Goal: Task Accomplishment & Management: Manage account settings

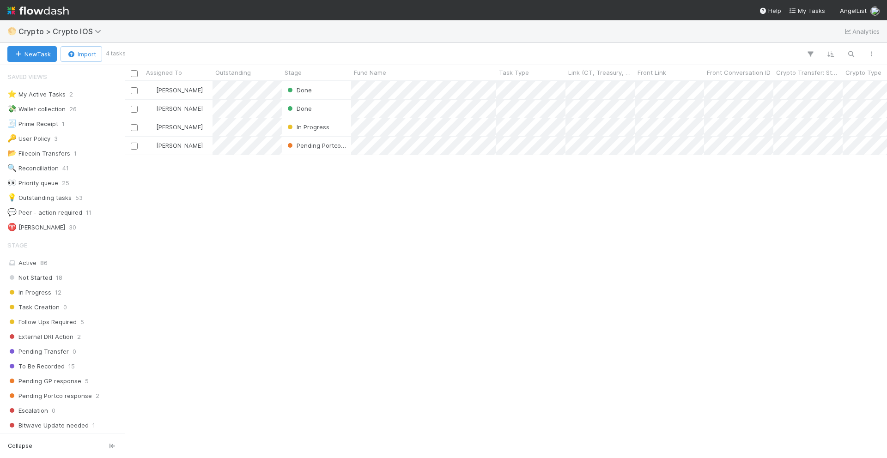
scroll to position [228, 0]
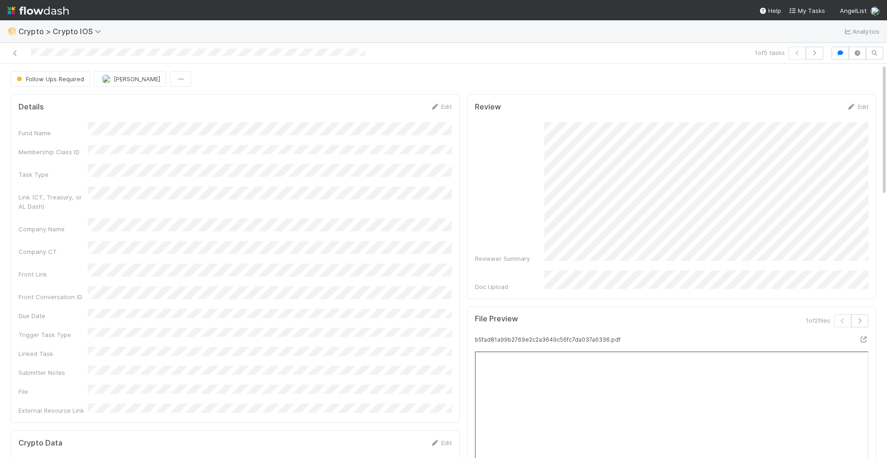
scroll to position [164, 0]
click at [15, 47] on div at bounding box center [210, 53] width 413 height 13
click at [15, 54] on icon at bounding box center [15, 53] width 9 height 6
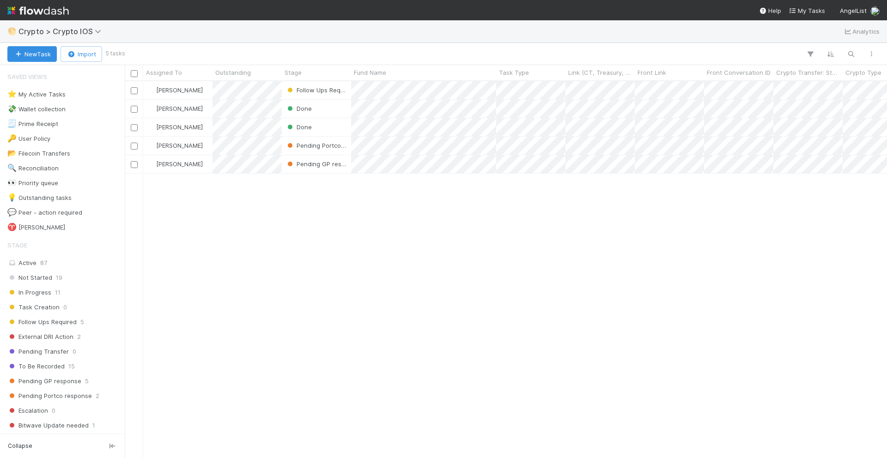
scroll to position [377, 762]
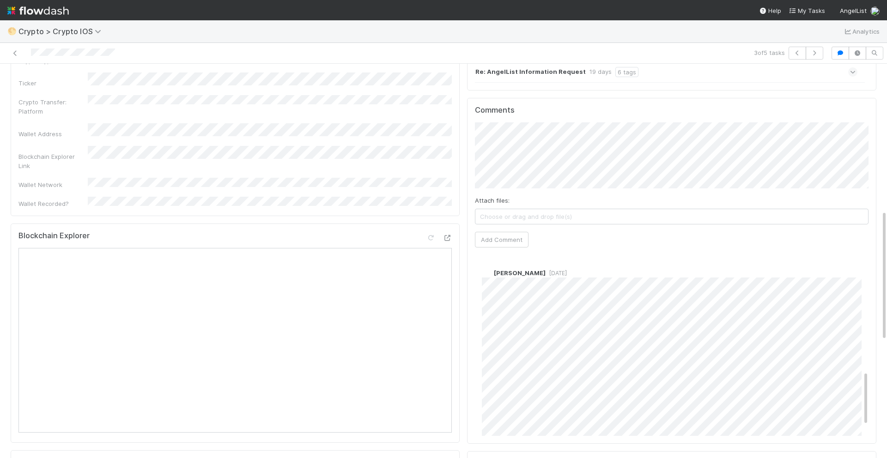
scroll to position [375, 0]
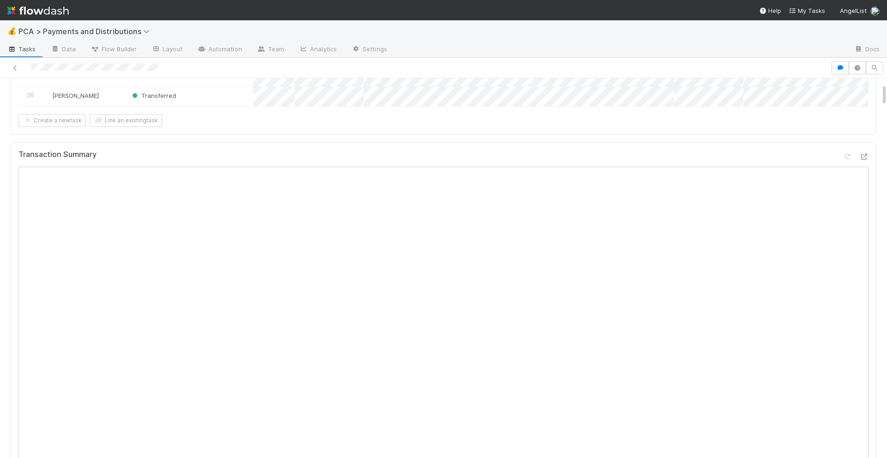
scroll to position [86, 0]
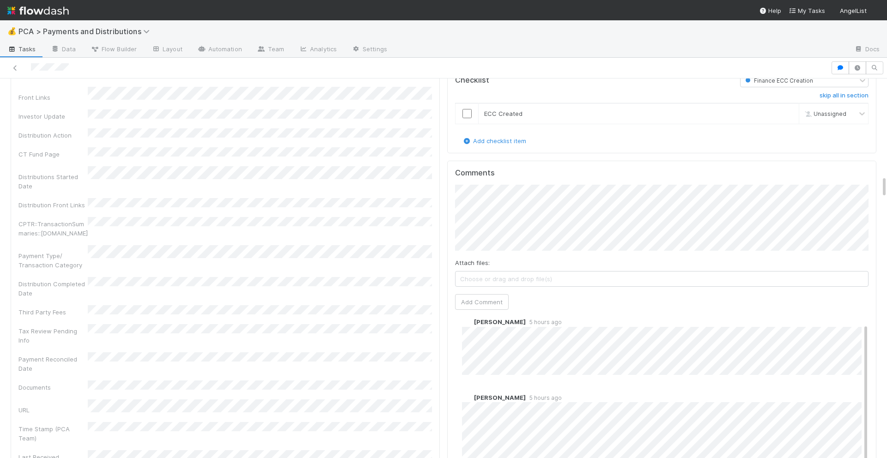
scroll to position [10, 0]
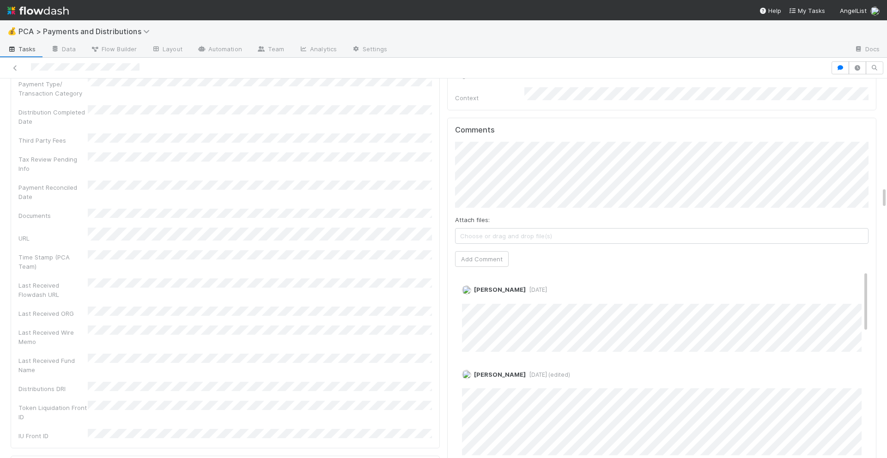
scroll to position [1823, 0]
click at [475, 300] on link "Edit" at bounding box center [474, 303] width 11 height 7
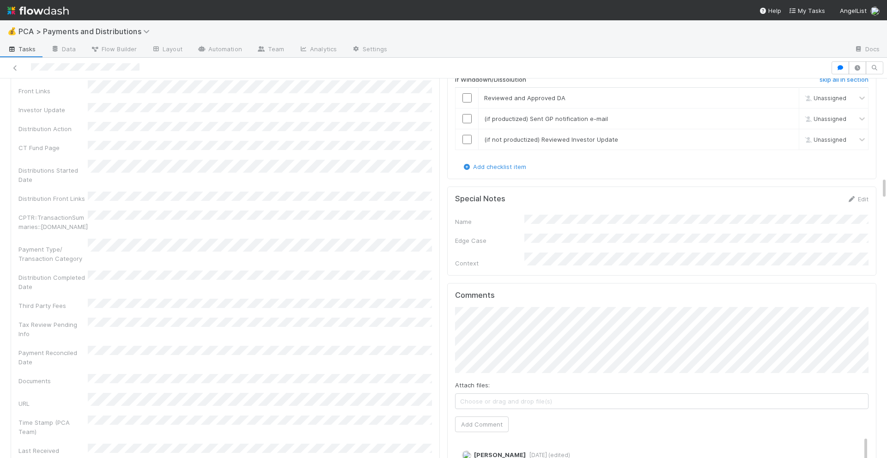
scroll to position [1564, 0]
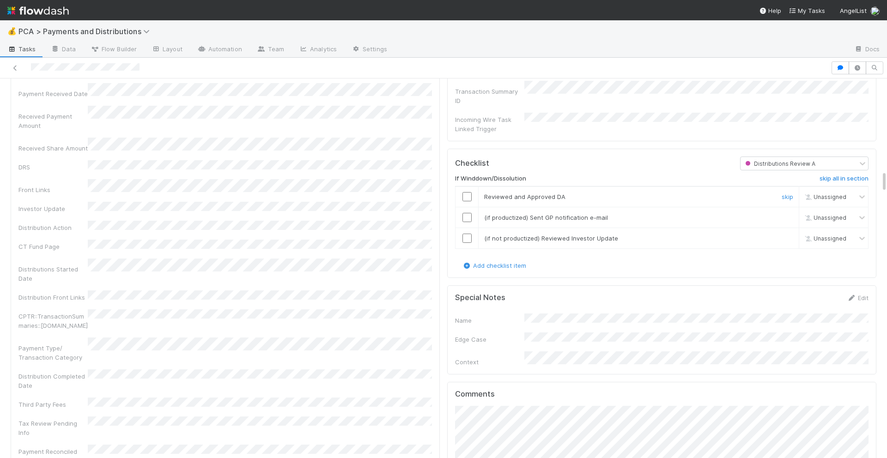
click at [468, 192] on input "checkbox" at bounding box center [466, 196] width 9 height 9
click at [468, 213] on input "checkbox" at bounding box center [466, 217] width 9 height 9
click at [468, 228] on td at bounding box center [467, 238] width 23 height 21
click at [465, 234] on input "checkbox" at bounding box center [466, 238] width 9 height 9
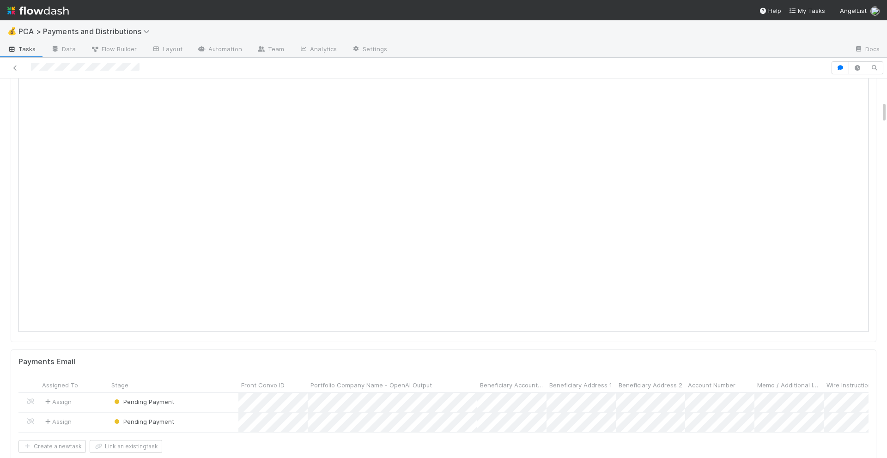
scroll to position [0, 0]
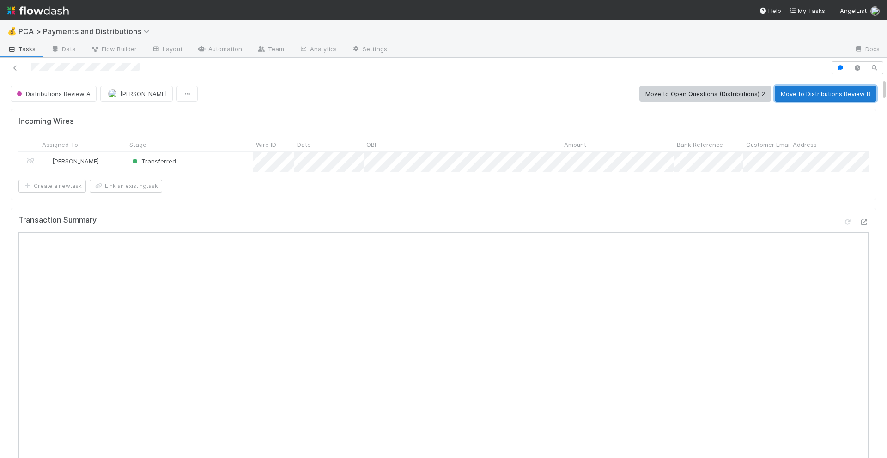
click at [802, 100] on button "Move to Distributions Review B" at bounding box center [826, 94] width 102 height 16
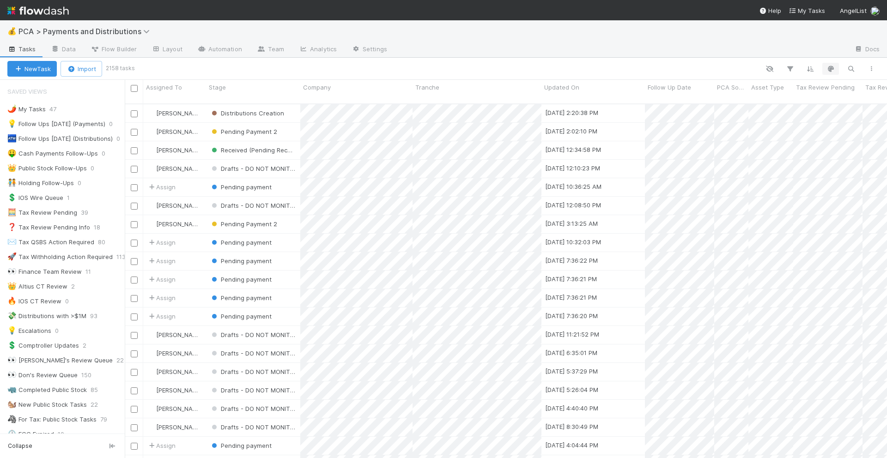
scroll to position [362, 762]
click at [848, 65] on icon "button" at bounding box center [850, 69] width 9 height 8
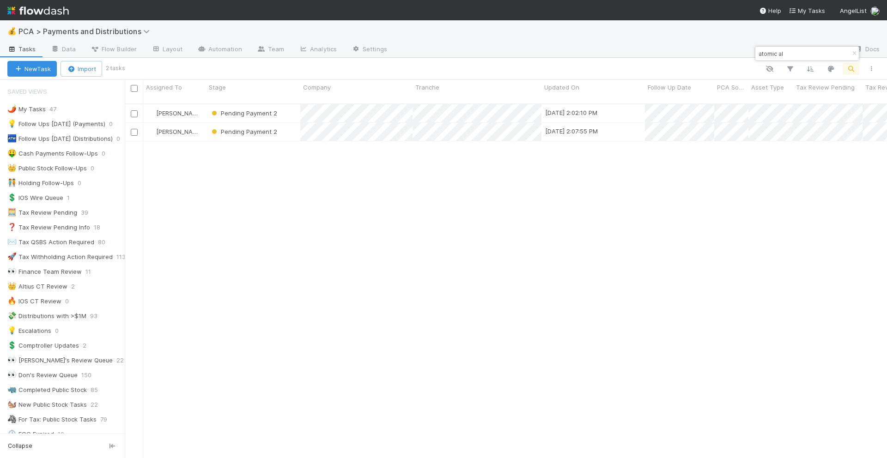
type input "atomic al"
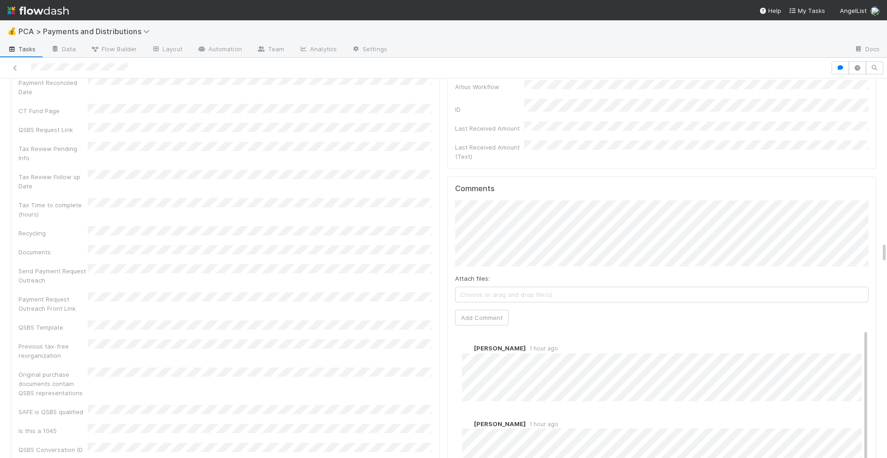
scroll to position [2910, 0]
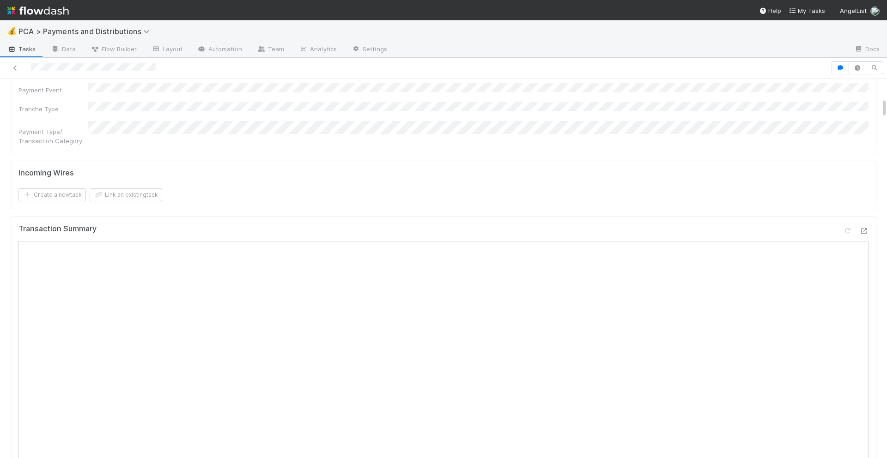
scroll to position [292, 0]
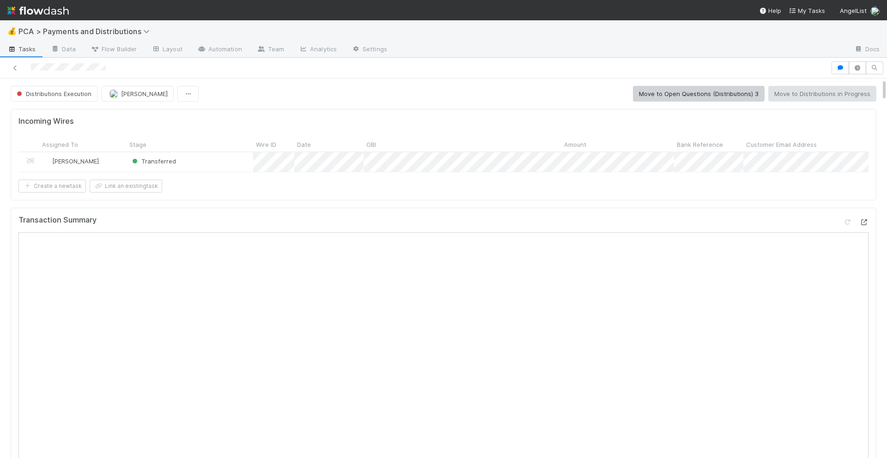
click at [866, 219] on icon at bounding box center [863, 222] width 9 height 6
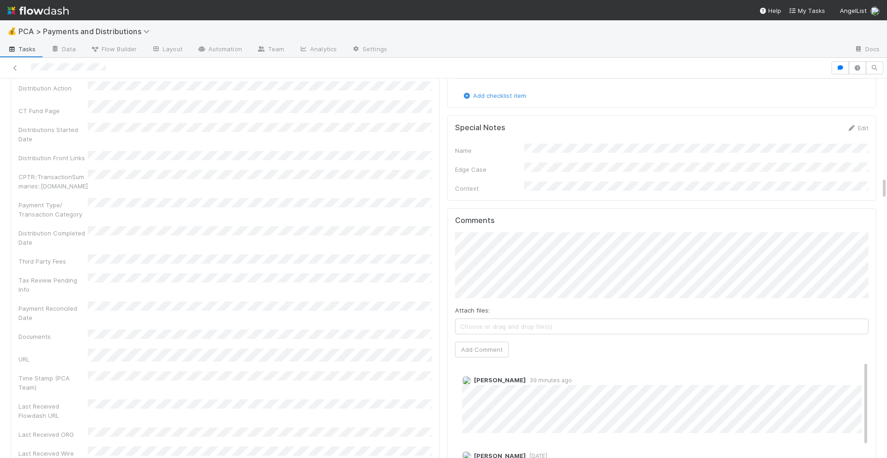
scroll to position [1657, 0]
click at [490, 346] on button "Add Comment" at bounding box center [482, 354] width 54 height 16
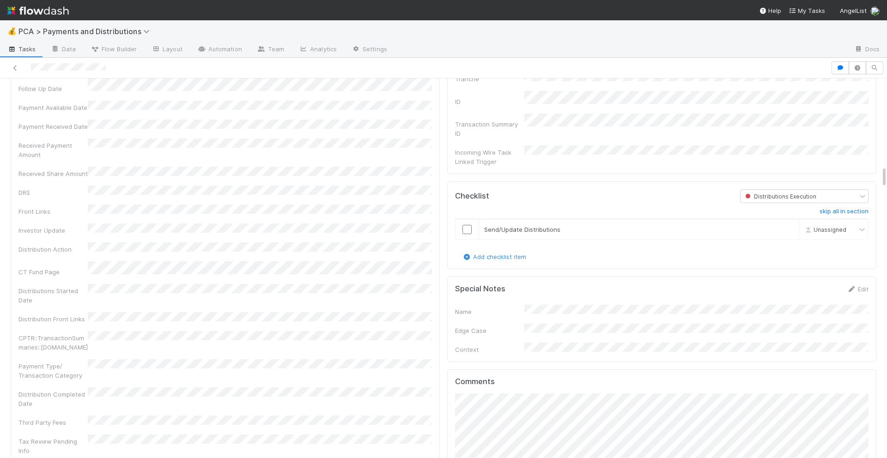
scroll to position [1446, 0]
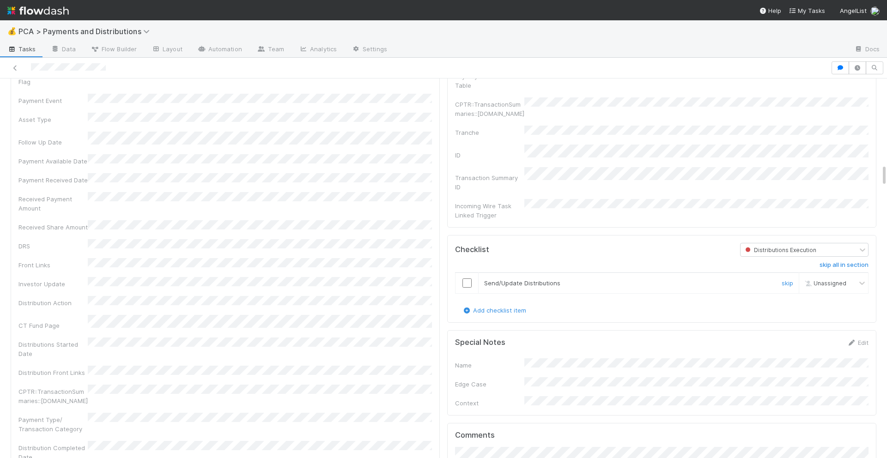
click at [466, 279] on input "checkbox" at bounding box center [466, 283] width 9 height 9
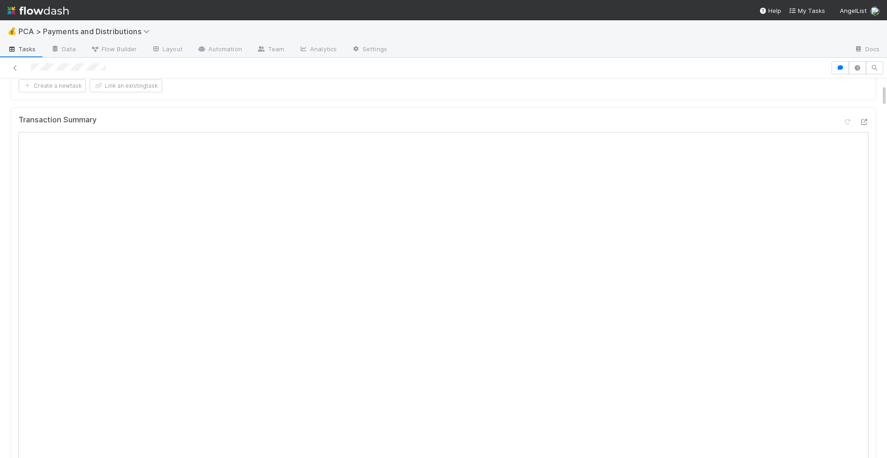
scroll to position [0, 0]
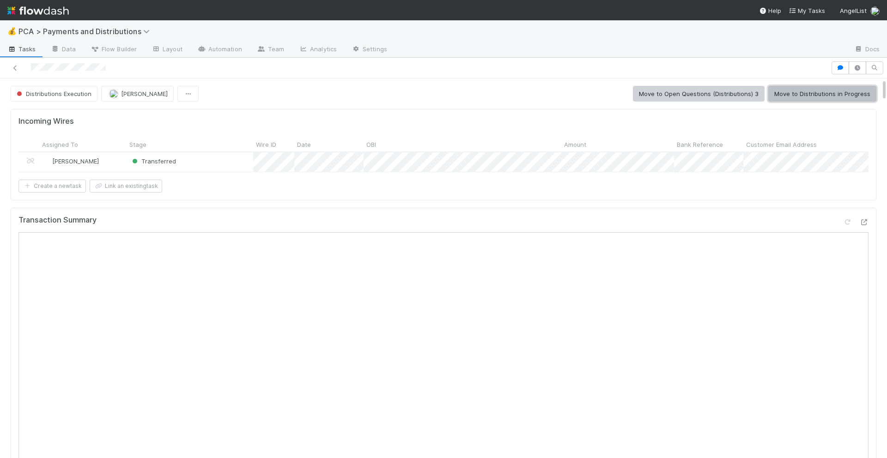
click at [813, 93] on button "Move to Distributions in Progress" at bounding box center [822, 94] width 108 height 16
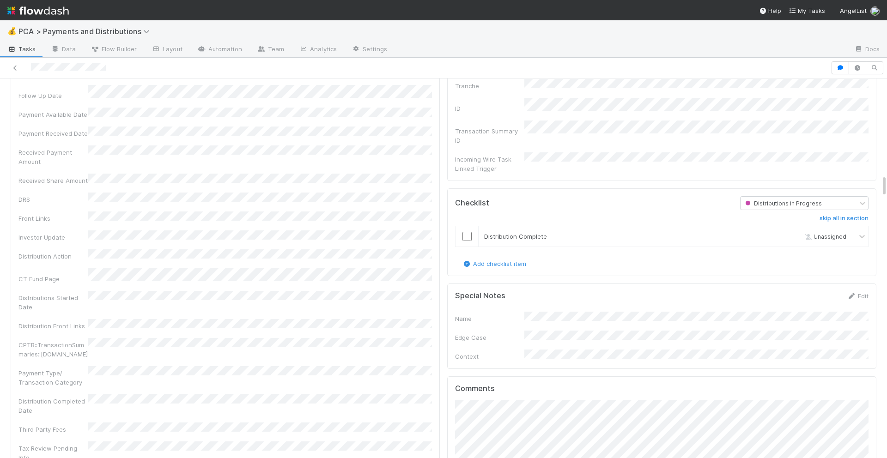
scroll to position [1419, 0]
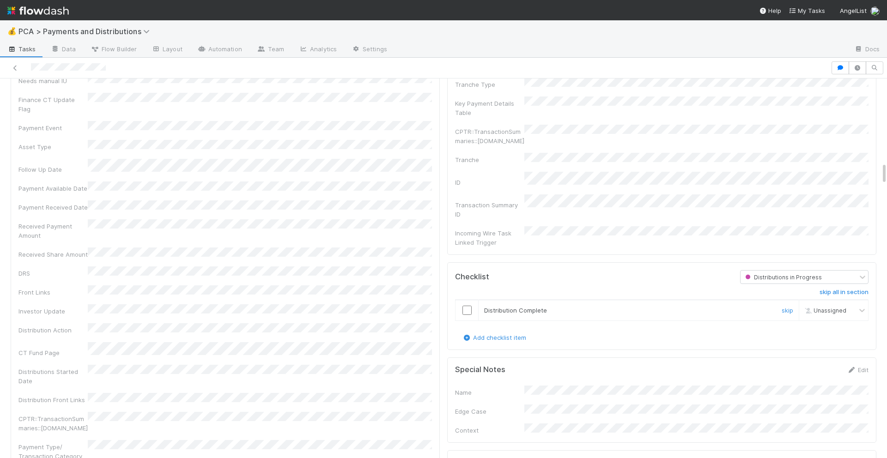
click at [465, 306] on input "checkbox" at bounding box center [466, 310] width 9 height 9
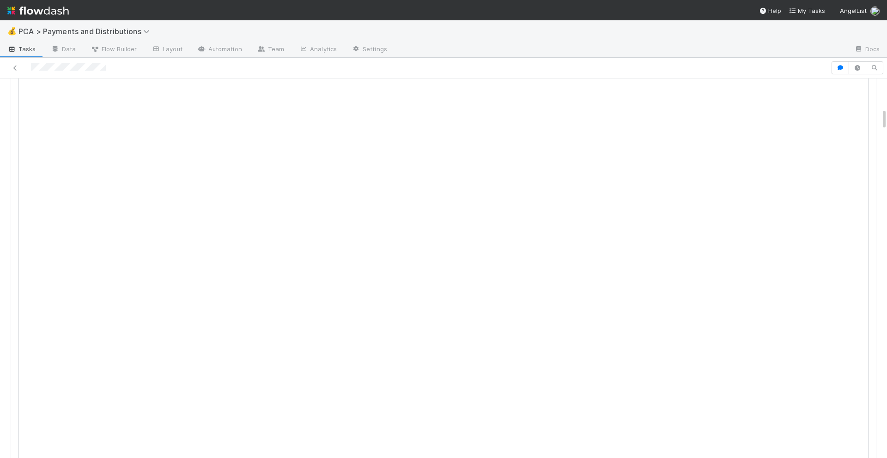
scroll to position [0, 0]
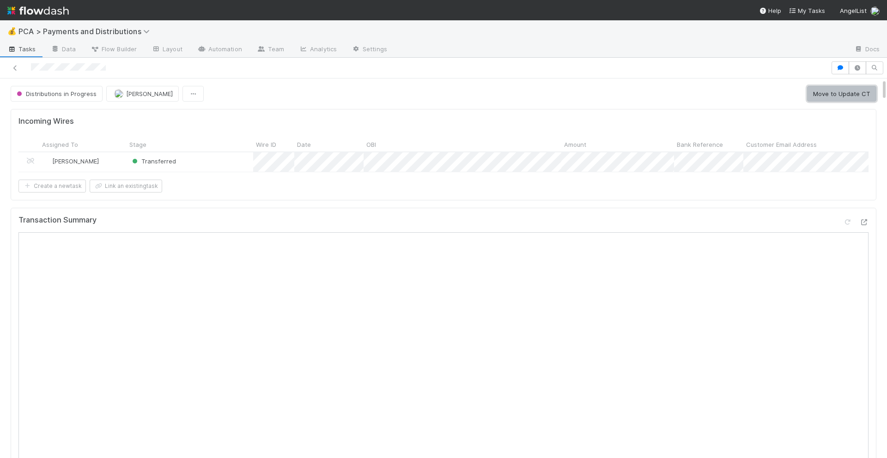
click at [837, 94] on button "Move to Update CT" at bounding box center [841, 94] width 69 height 16
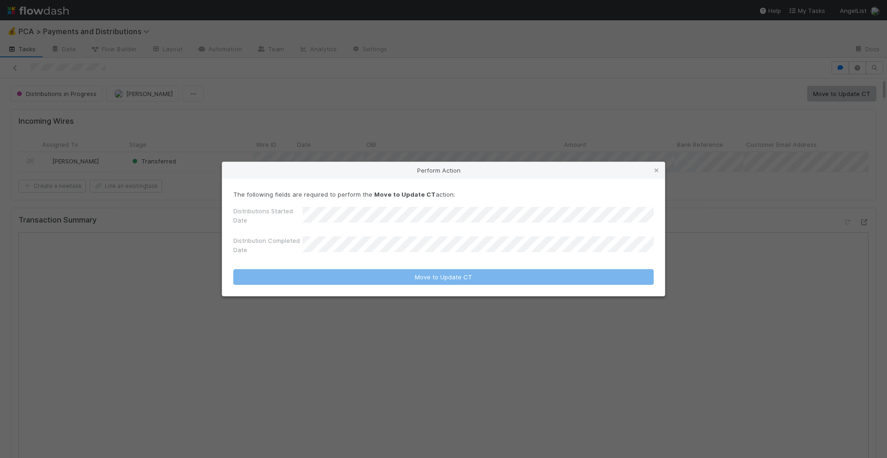
click at [579, 127] on div "Perform Action The following fields are required to perform the Move to Update …" at bounding box center [443, 229] width 887 height 458
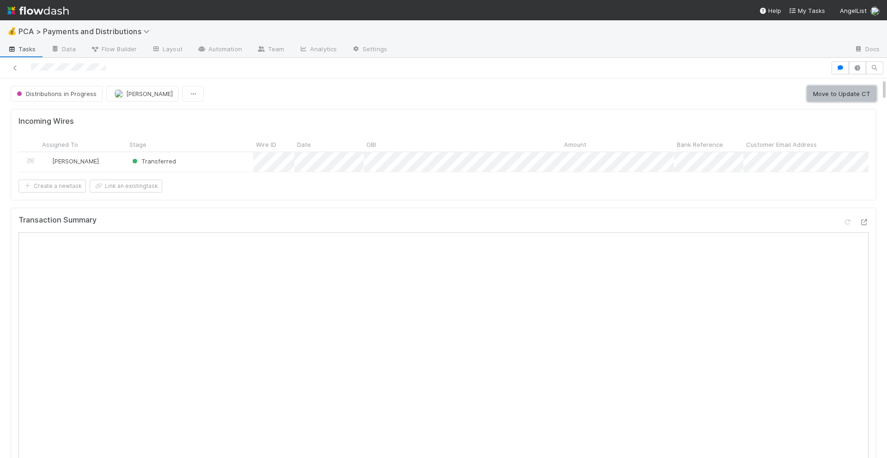
click at [850, 94] on button "Move to Update CT" at bounding box center [841, 94] width 69 height 16
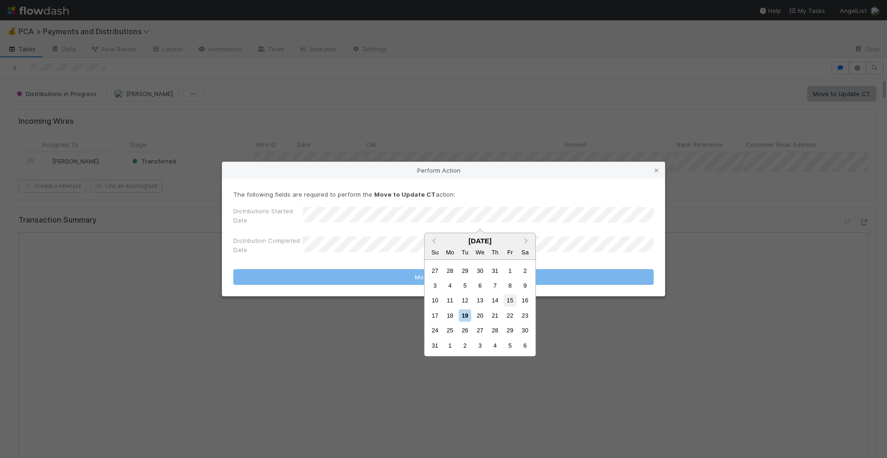
click at [510, 301] on div "15" at bounding box center [510, 300] width 12 height 12
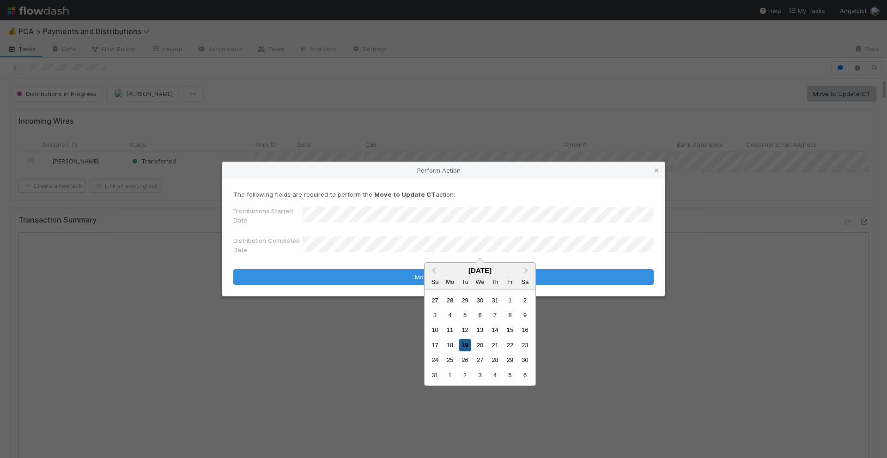
click at [466, 346] on div "19" at bounding box center [465, 345] width 12 height 12
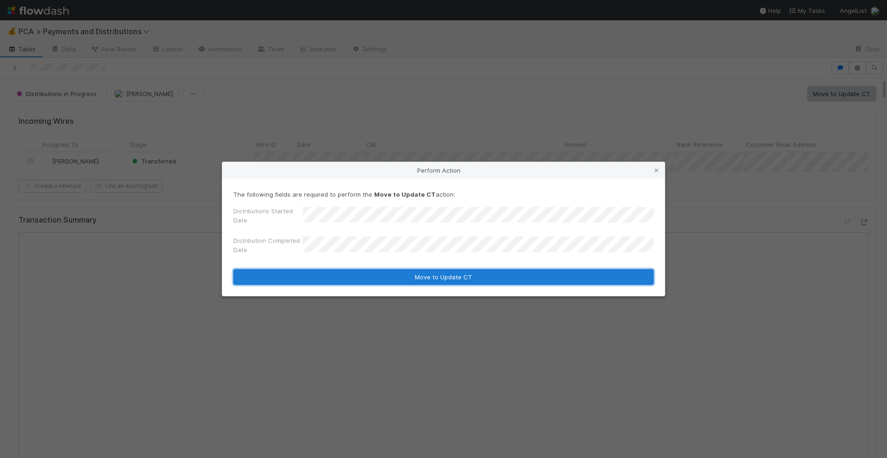
click at [444, 277] on button "Move to Update CT" at bounding box center [443, 277] width 420 height 16
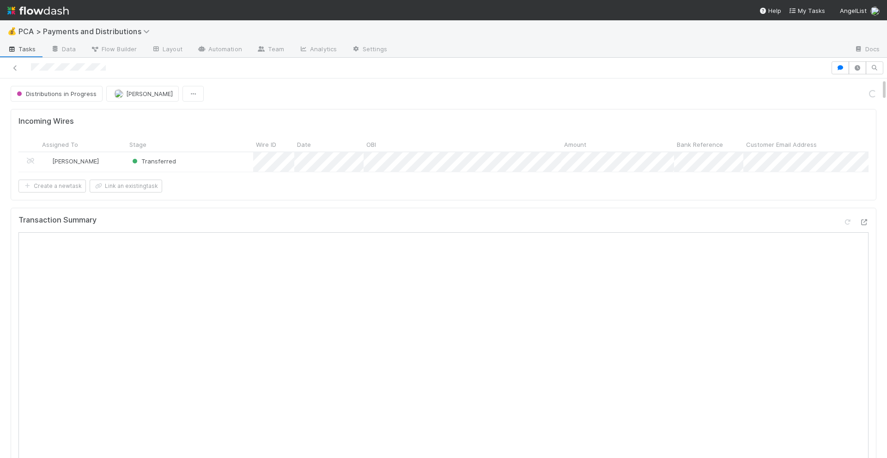
scroll to position [581, 0]
click at [783, 91] on button "Move to Finance ECC Creation" at bounding box center [753, 94] width 102 height 16
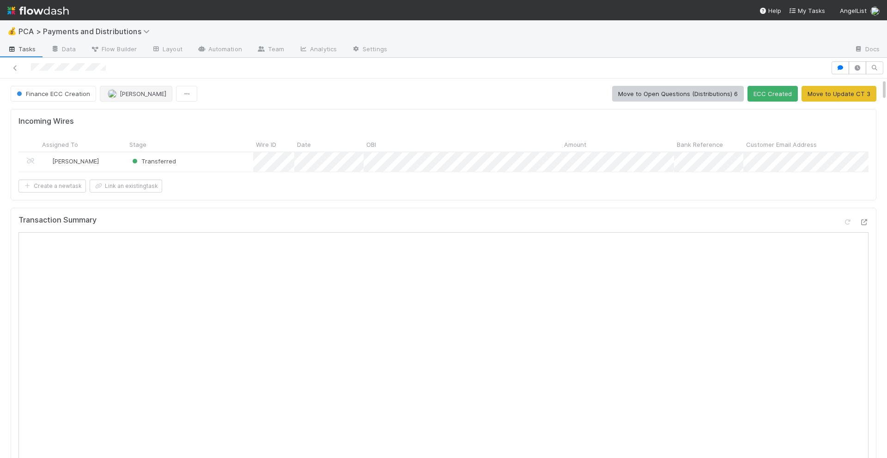
scroll to position [572, 0]
click at [120, 94] on span "[PERSON_NAME]" at bounding box center [143, 93] width 47 height 7
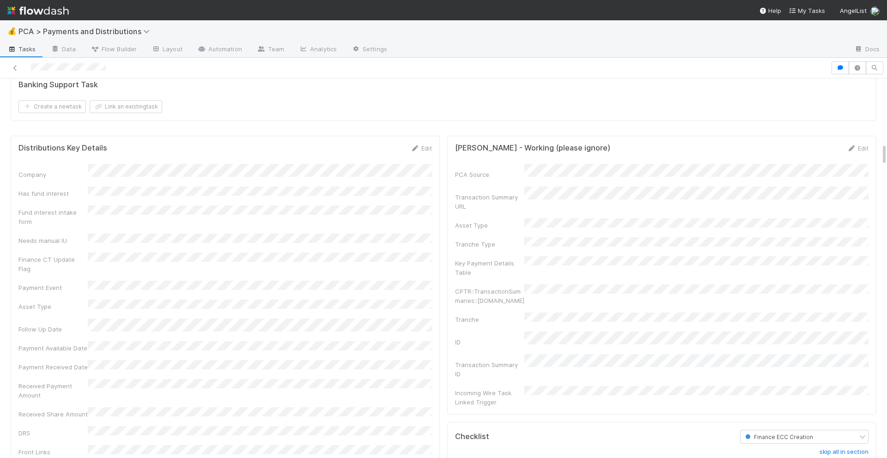
scroll to position [1356, 0]
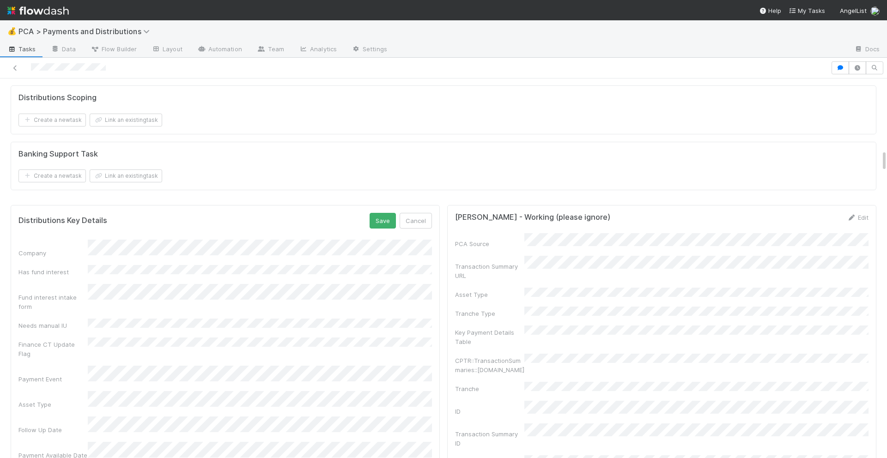
scroll to position [1140, 0]
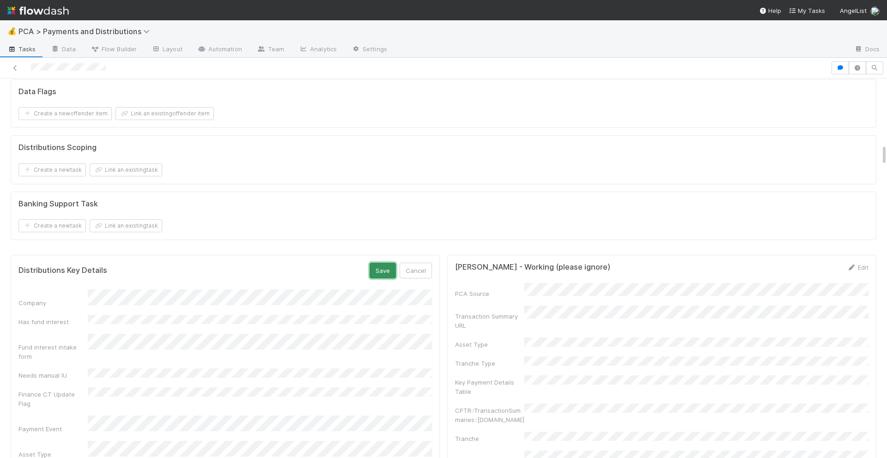
click at [382, 273] on button "Save" at bounding box center [383, 271] width 26 height 16
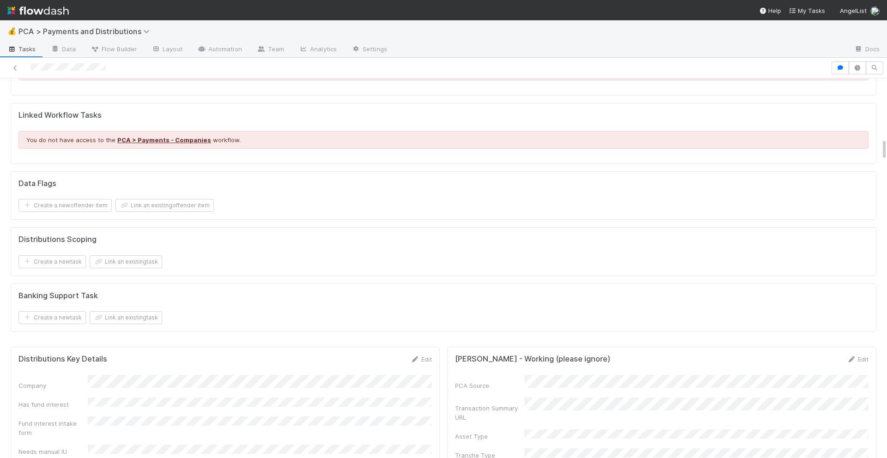
scroll to position [1012, 0]
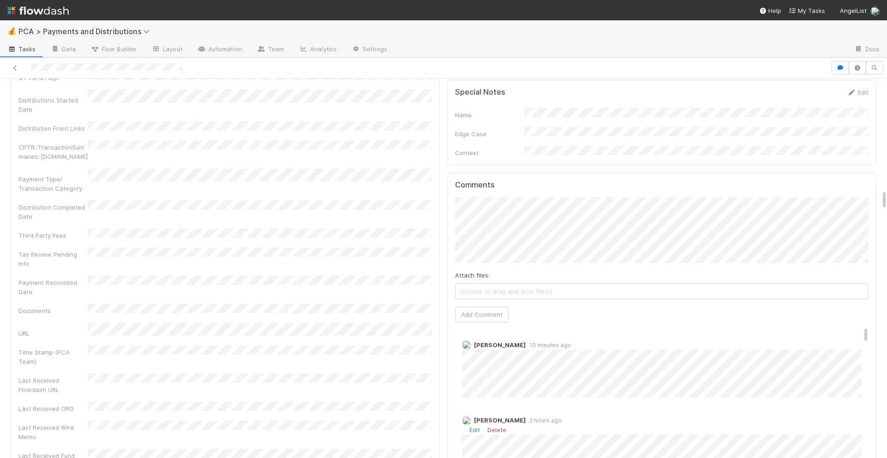
scroll to position [2011, 0]
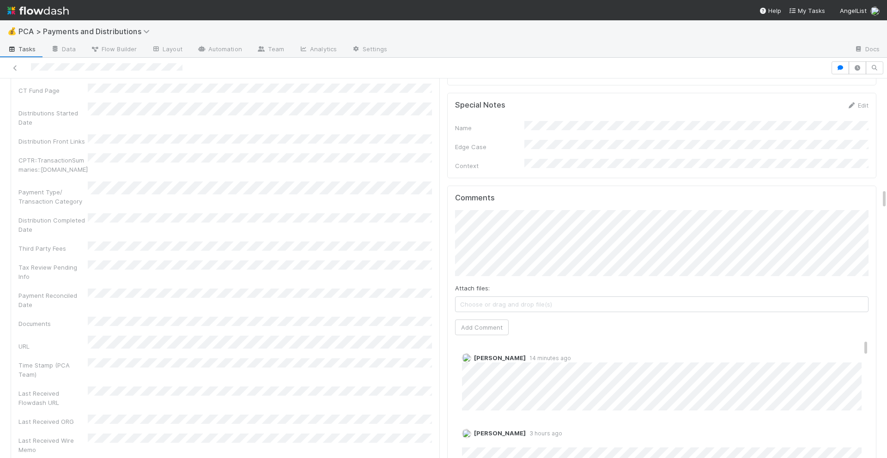
scroll to position [1999, 0]
click at [480, 299] on span "Choose or drag and drop file(s)" at bounding box center [662, 306] width 413 height 15
click at [472, 322] on button "Add Comment" at bounding box center [482, 330] width 54 height 16
click at [500, 357] on span "[PERSON_NAME]" at bounding box center [500, 360] width 52 height 7
click at [475, 366] on link "Edit" at bounding box center [474, 369] width 11 height 7
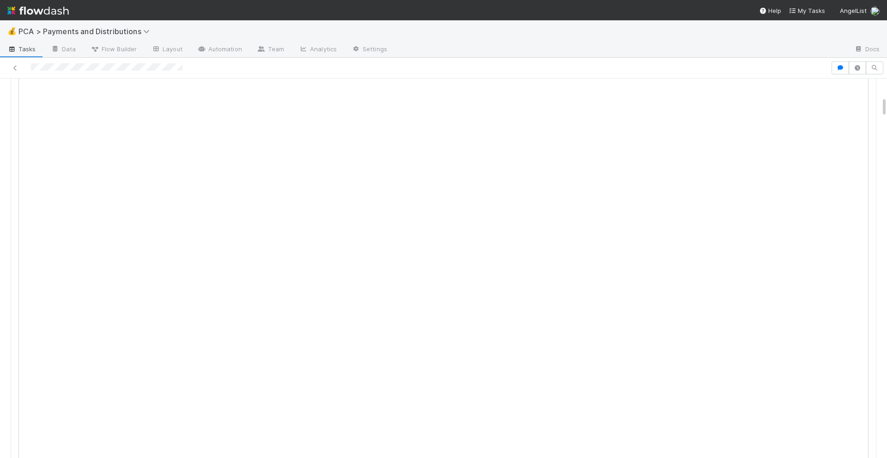
scroll to position [0, 0]
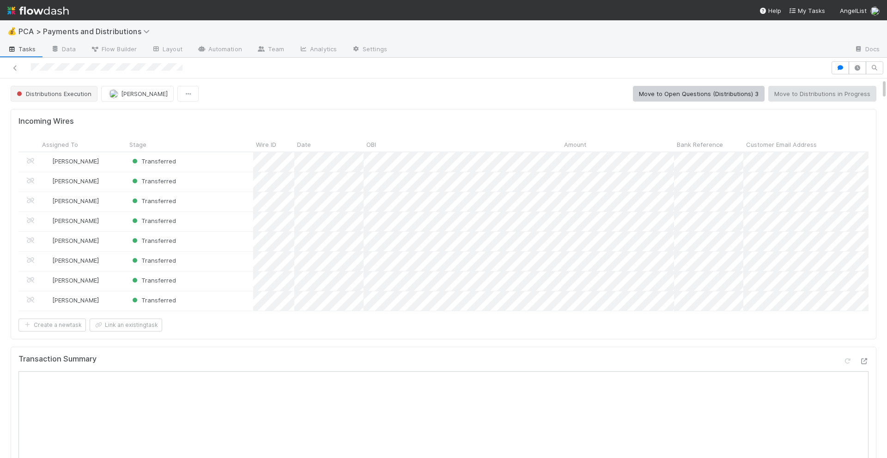
click at [74, 95] on span "Distributions Execution" at bounding box center [53, 93] width 77 height 7
click at [103, 103] on div at bounding box center [72, 95] width 139 height 24
click at [150, 138] on div at bounding box center [443, 229] width 887 height 458
click at [84, 95] on span "Distributions Execution" at bounding box center [53, 93] width 77 height 7
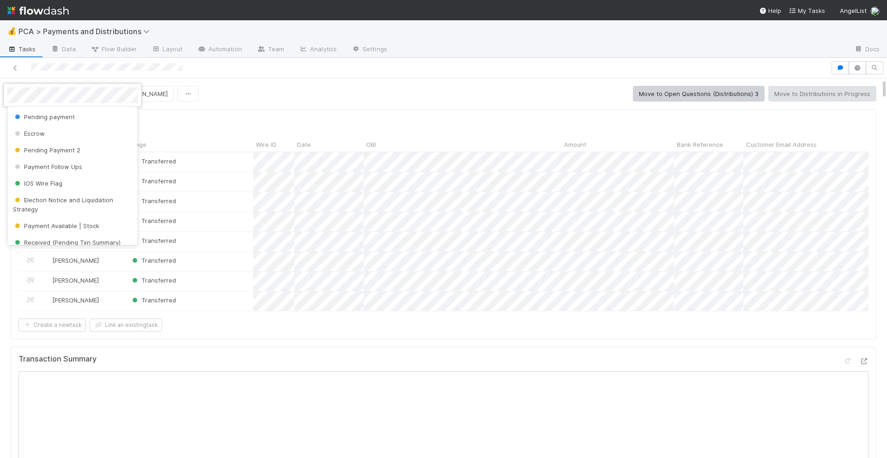
scroll to position [128, 0]
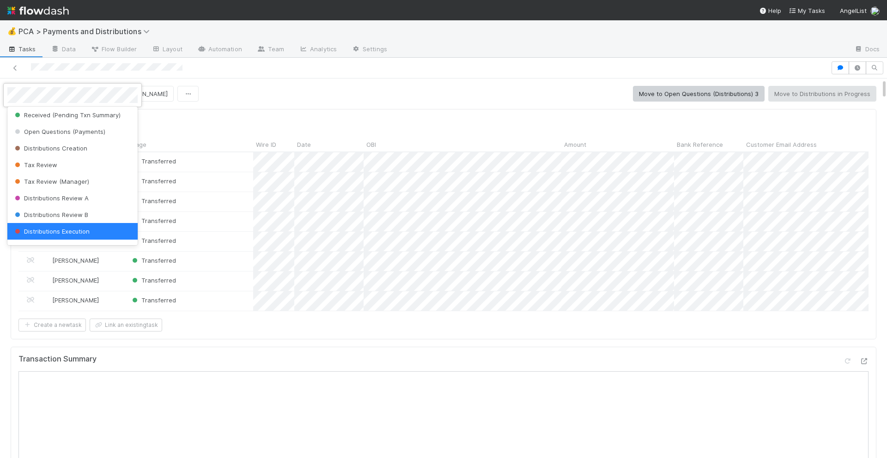
click at [64, 217] on span "Distributions Review B" at bounding box center [50, 214] width 75 height 7
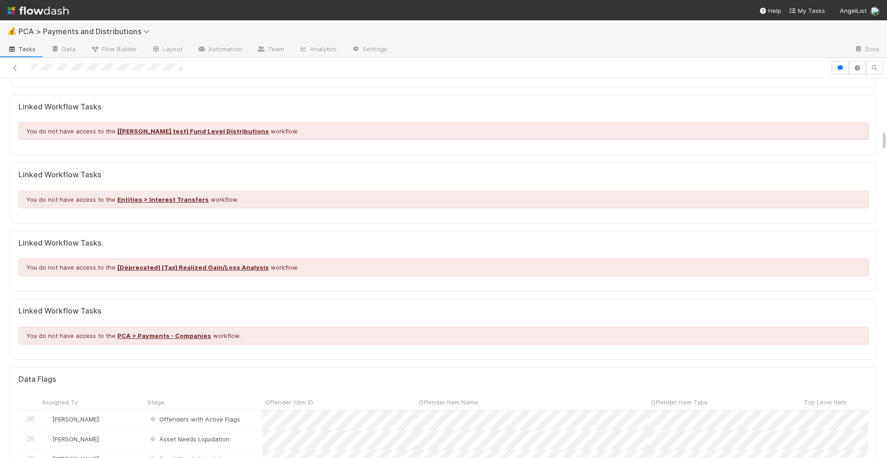
scroll to position [1021, 0]
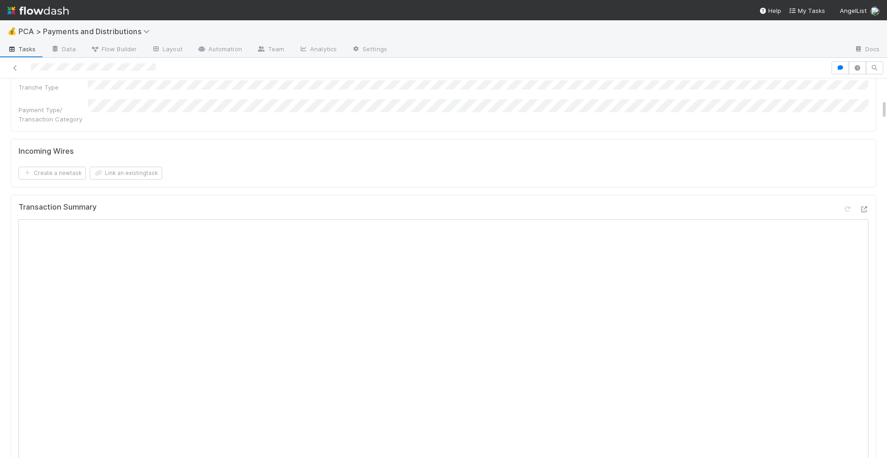
scroll to position [381, 0]
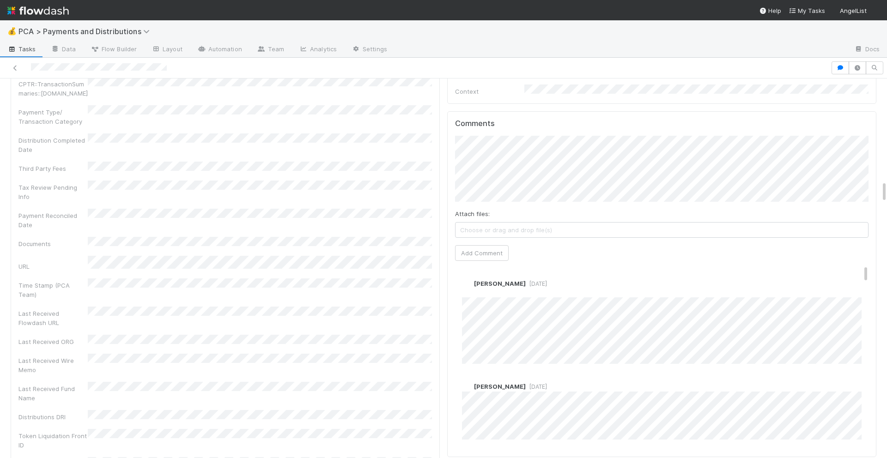
scroll to position [1820, 0]
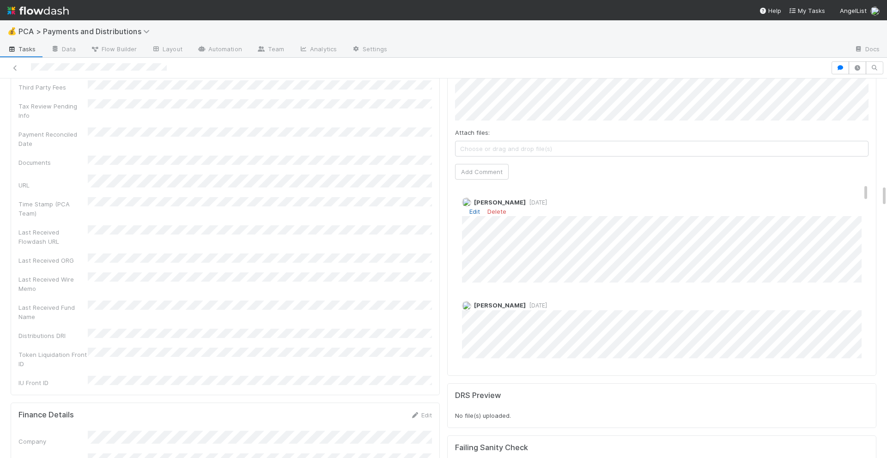
click at [474, 208] on link "Edit" at bounding box center [474, 211] width 11 height 7
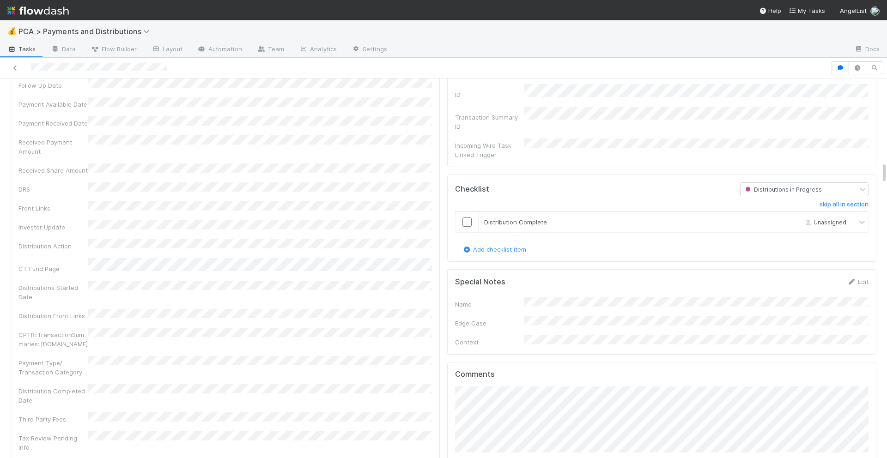
scroll to position [1429, 0]
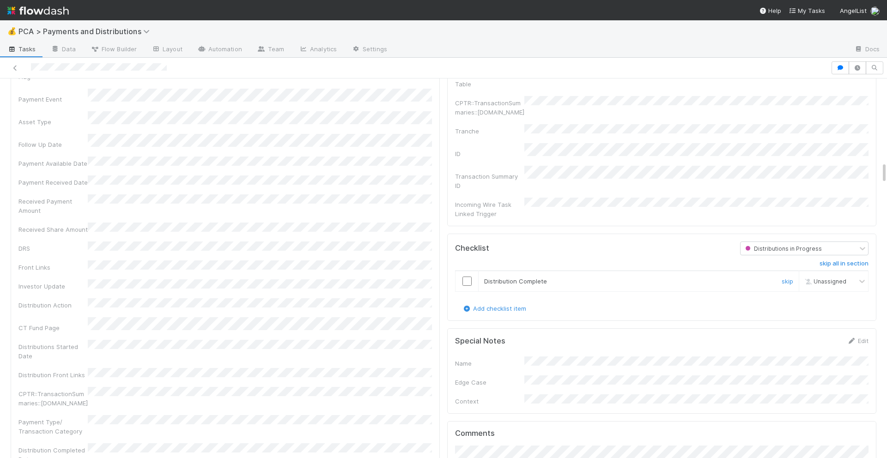
click at [464, 277] on input "checkbox" at bounding box center [466, 281] width 9 height 9
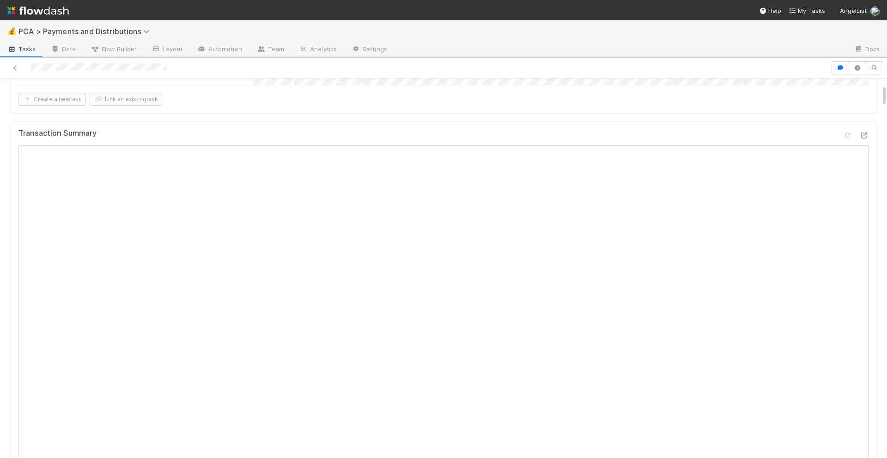
scroll to position [108, 0]
checkbox input "true"
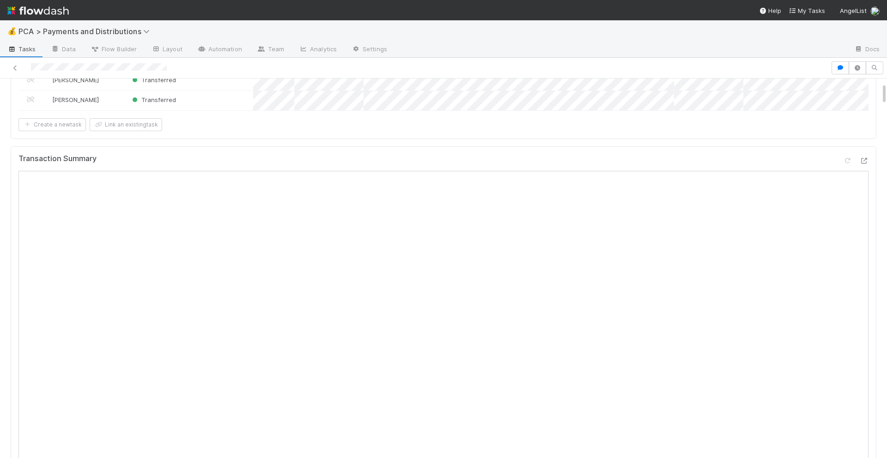
scroll to position [70, 0]
click at [861, 174] on icon at bounding box center [863, 173] width 9 height 6
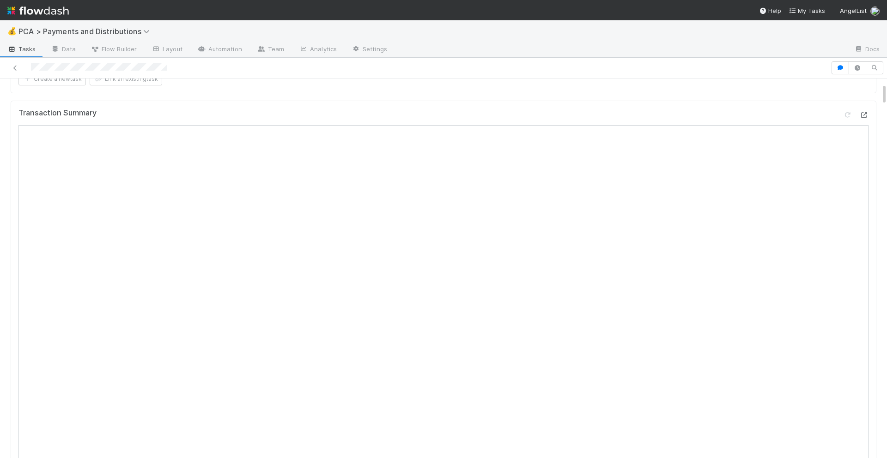
scroll to position [0, 0]
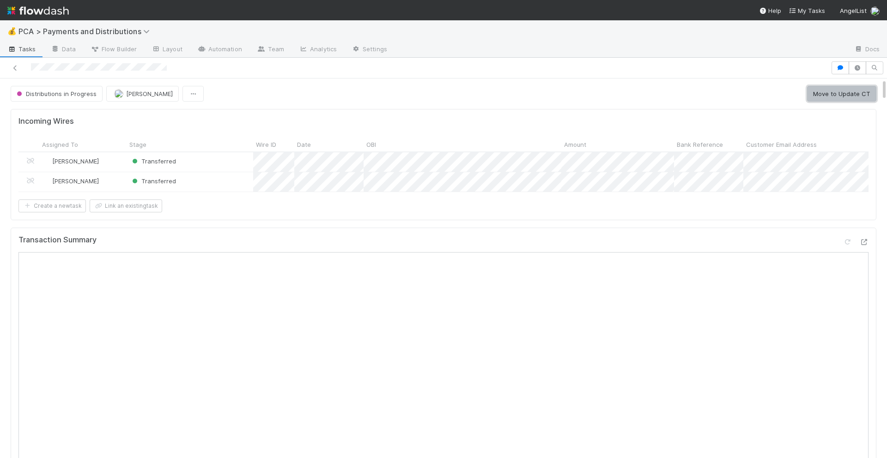
click at [827, 98] on button "Move to Update CT" at bounding box center [841, 94] width 69 height 16
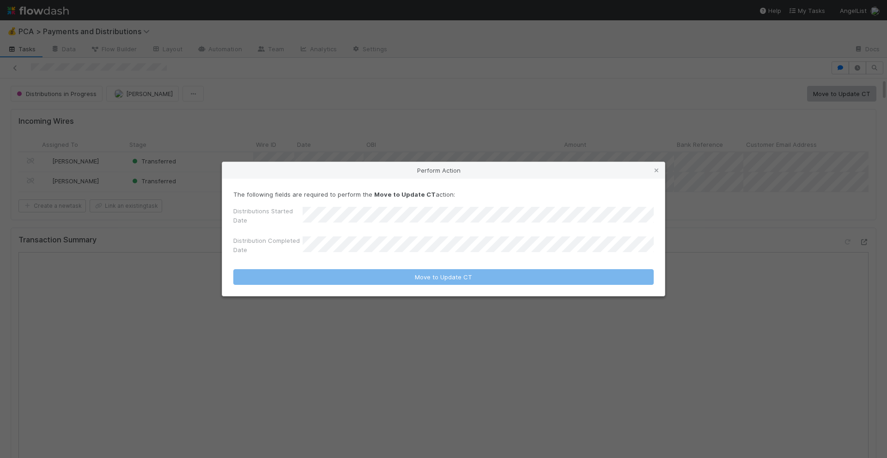
click at [558, 138] on div "Perform Action The following fields are required to perform the Move to Update …" at bounding box center [443, 229] width 887 height 458
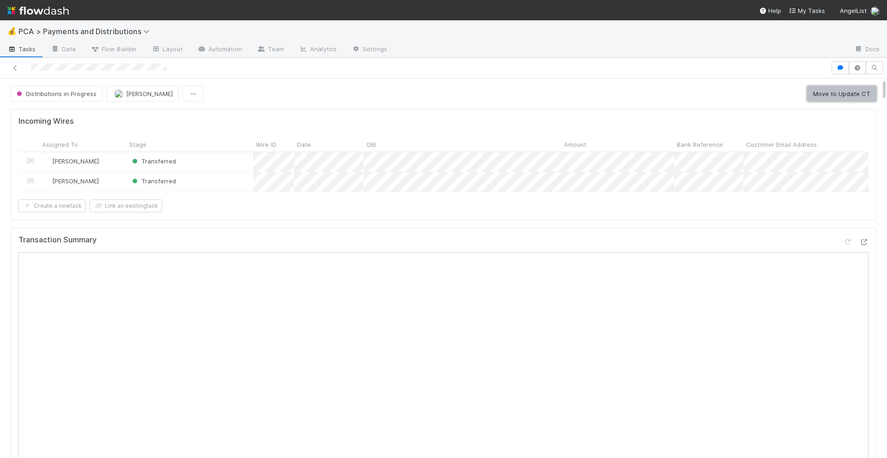
click at [839, 97] on button "Move to Update CT" at bounding box center [841, 94] width 69 height 16
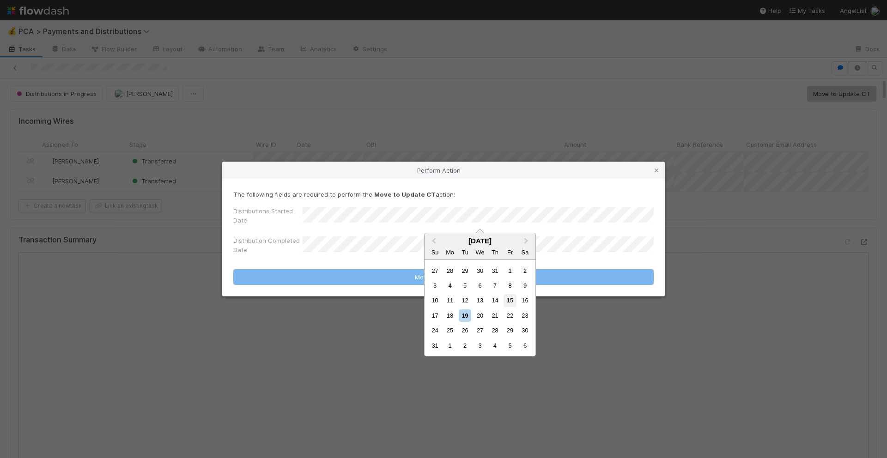
click at [510, 302] on div "15" at bounding box center [510, 300] width 12 height 12
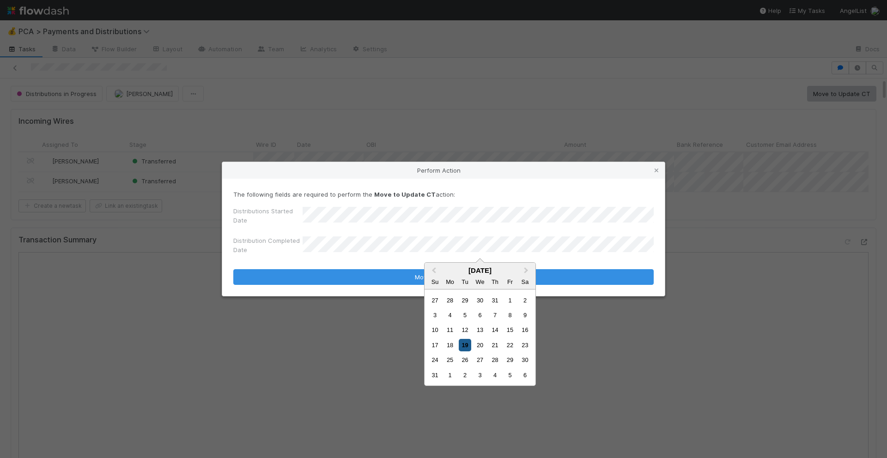
click at [463, 346] on div "19" at bounding box center [465, 345] width 12 height 12
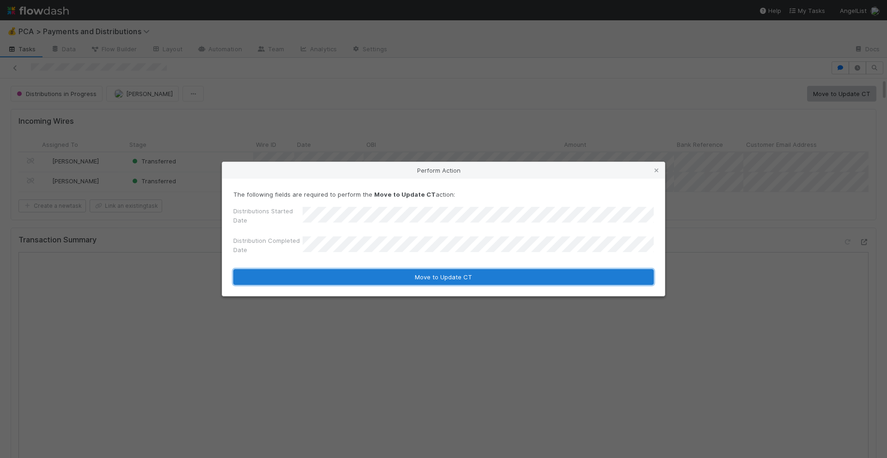
click at [400, 270] on button "Move to Update CT" at bounding box center [443, 277] width 420 height 16
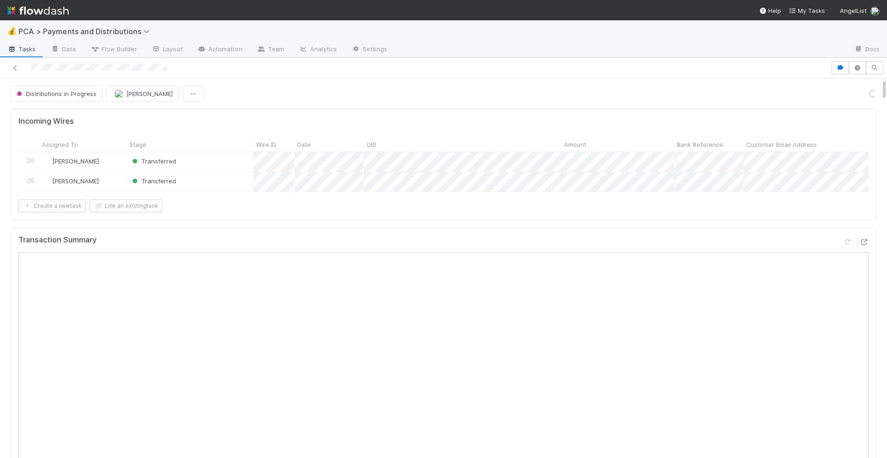
scroll to position [692, 0]
click at [839, 94] on button "Move to Completed" at bounding box center [841, 94] width 69 height 16
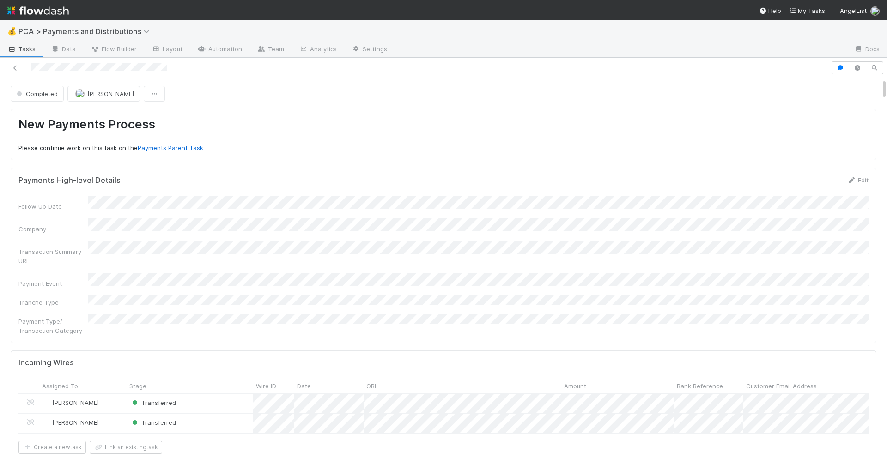
scroll to position [683, 0]
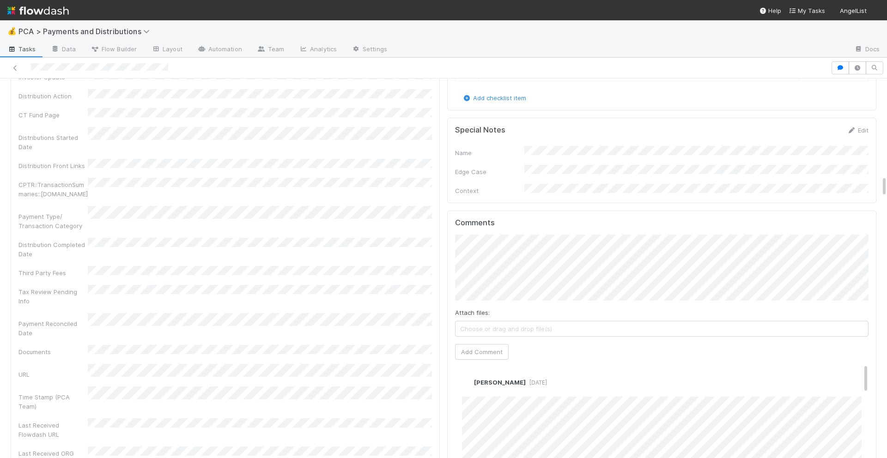
scroll to position [1801, 0]
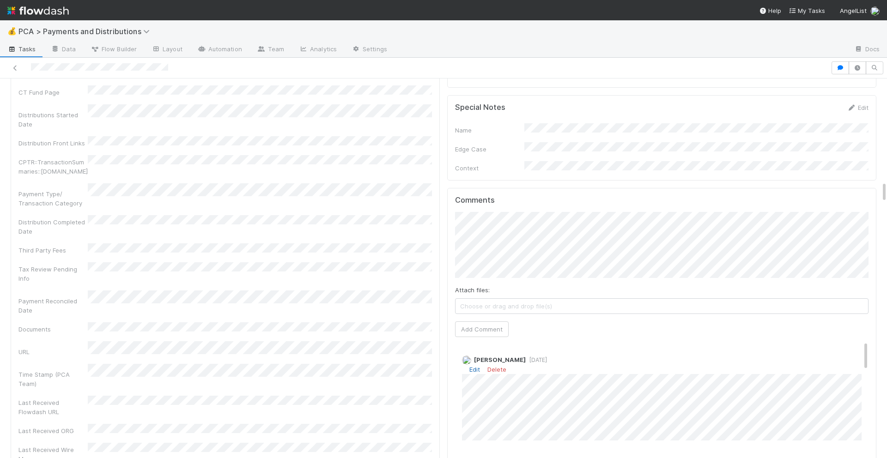
click at [476, 366] on link "Edit" at bounding box center [474, 369] width 11 height 7
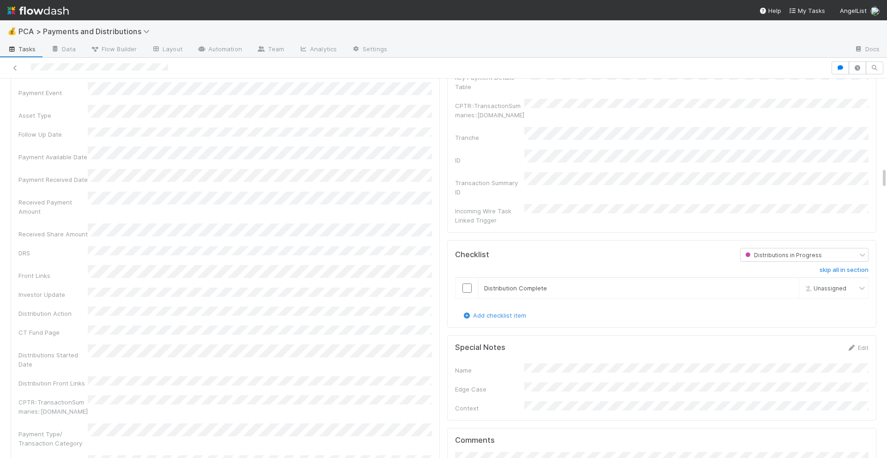
scroll to position [1559, 0]
click at [462, 286] on input "checkbox" at bounding box center [466, 290] width 9 height 9
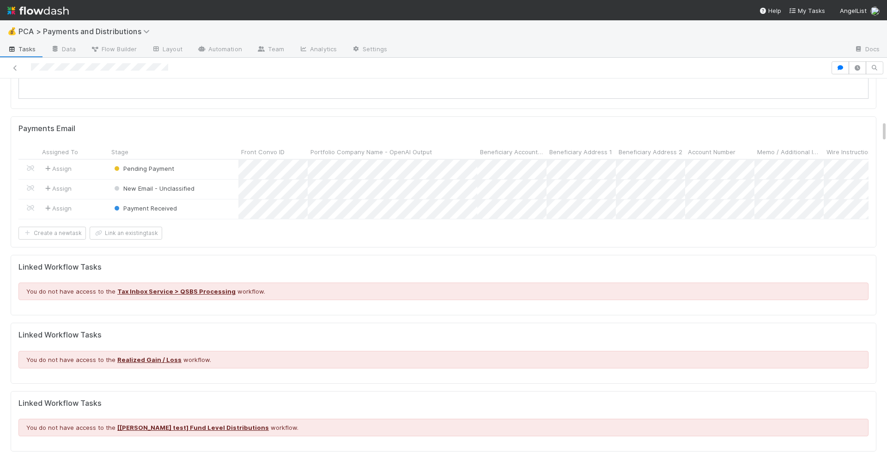
scroll to position [0, 0]
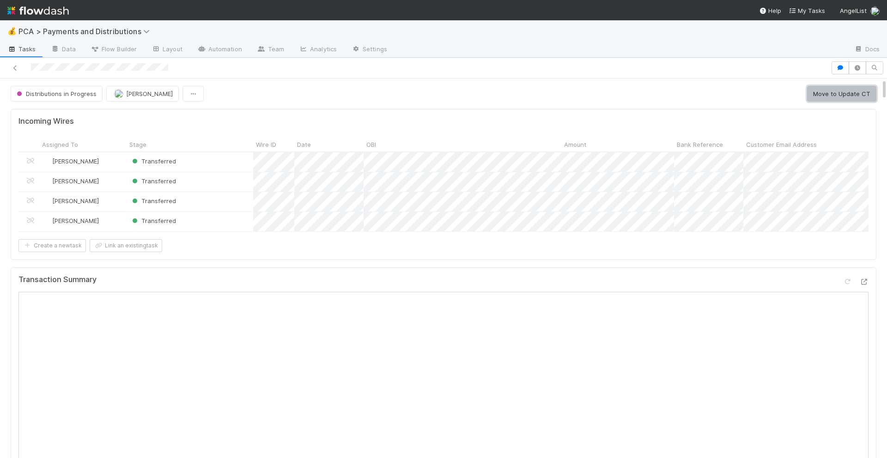
click at [829, 92] on button "Move to Update CT" at bounding box center [841, 94] width 69 height 16
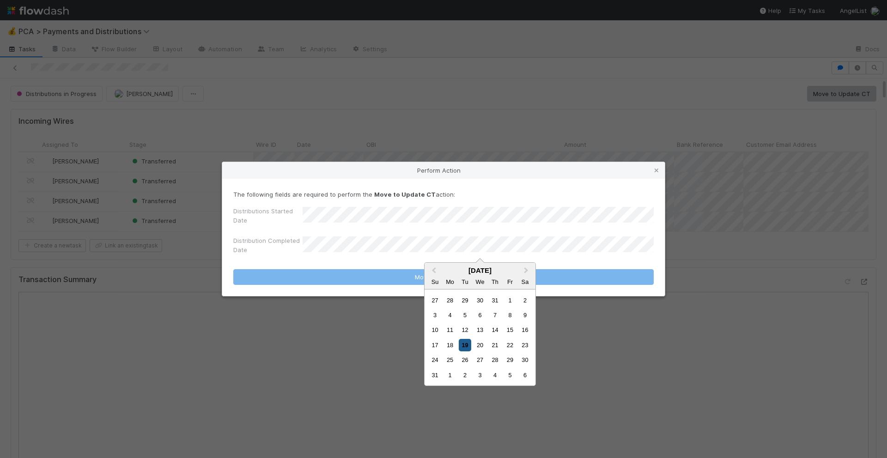
click at [467, 346] on div "19" at bounding box center [465, 345] width 12 height 12
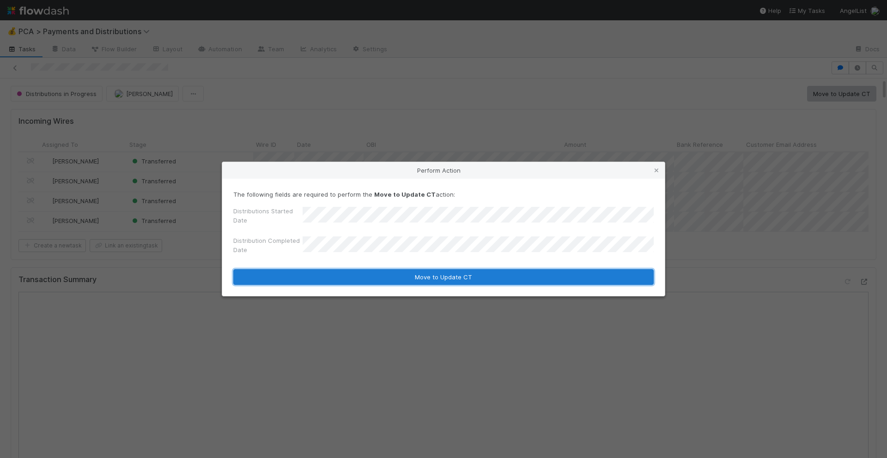
click at [457, 279] on button "Move to Update CT" at bounding box center [443, 277] width 420 height 16
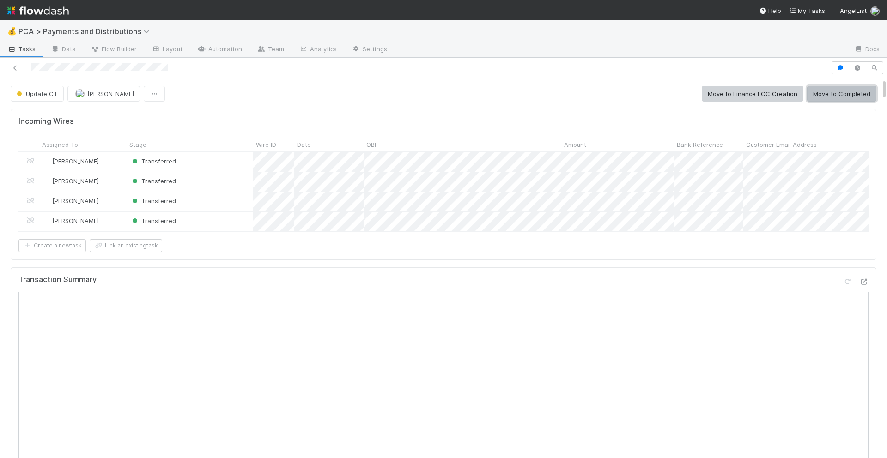
click at [842, 95] on button "Move to Completed" at bounding box center [841, 94] width 69 height 16
